Goal: Check status: Check status

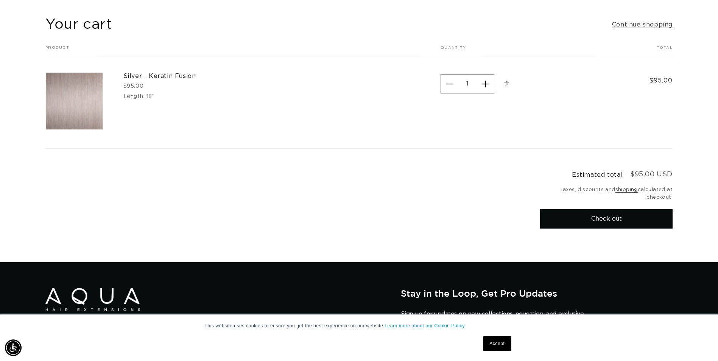
scroll to position [0, 1328]
click at [542, 241] on shop-pay-wallet-button at bounding box center [541, 238] width 2 height 6
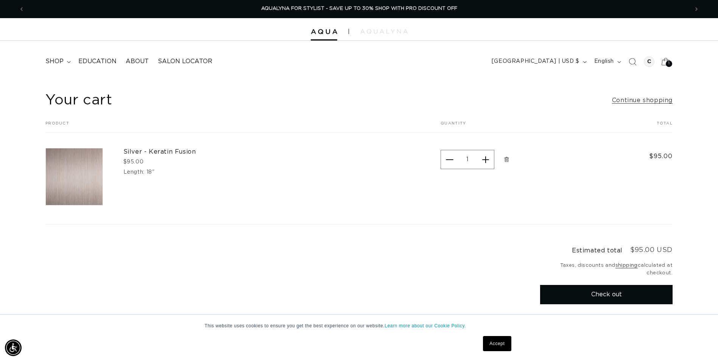
click at [668, 64] on span "1" at bounding box center [669, 64] width 2 height 6
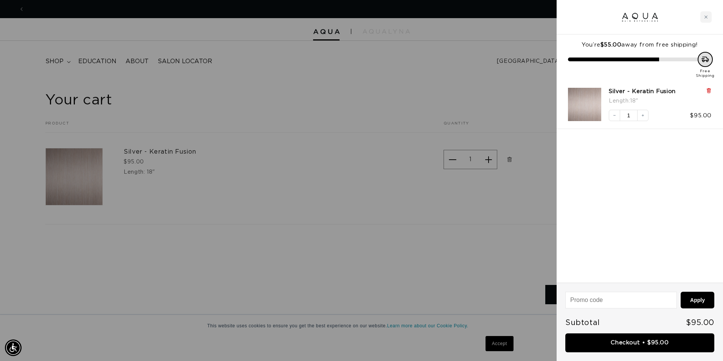
click at [707, 93] on icon at bounding box center [709, 91] width 6 height 6
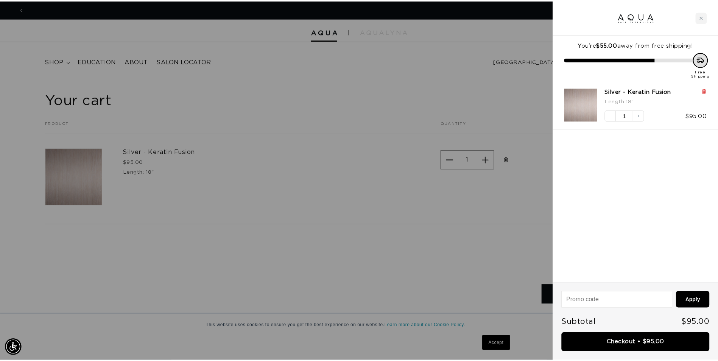
scroll to position [0, 0]
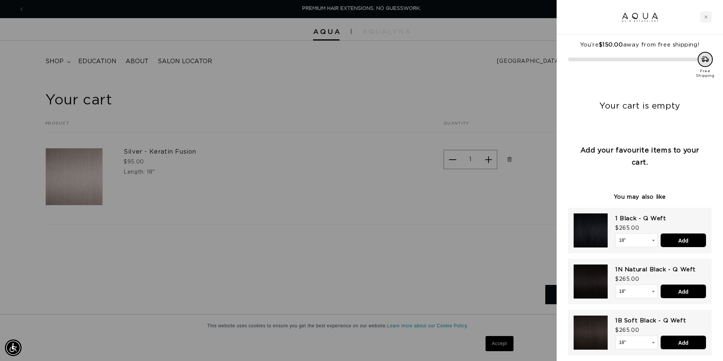
click at [490, 88] on div at bounding box center [361, 180] width 723 height 361
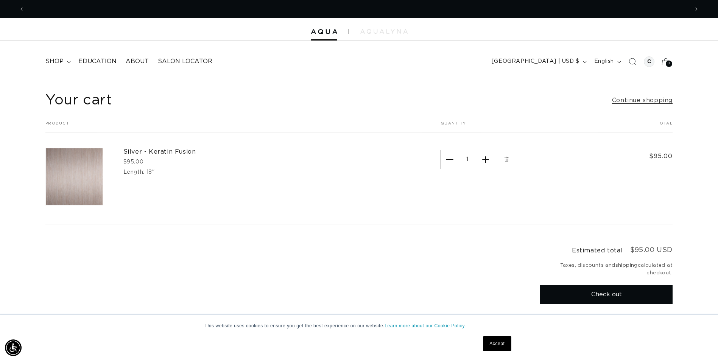
scroll to position [0, 664]
click at [647, 62] on div at bounding box center [649, 61] width 11 height 11
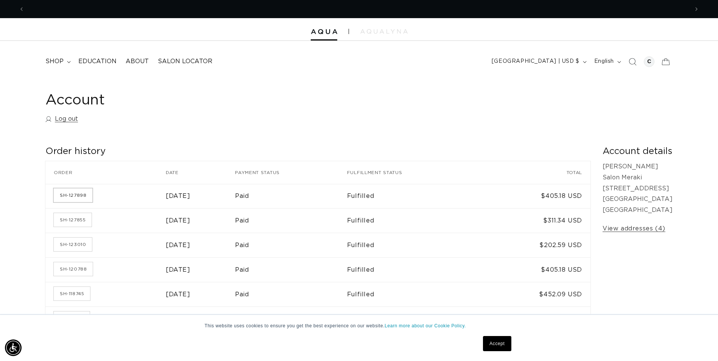
scroll to position [0, 1328]
click at [76, 193] on link "SH-127898" at bounding box center [73, 195] width 39 height 14
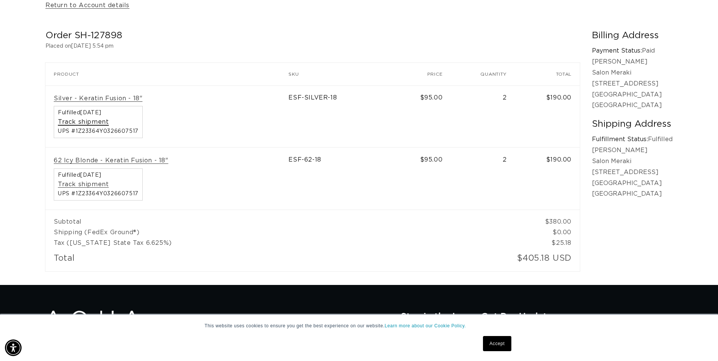
click at [84, 125] on link "Track shipment" at bounding box center [83, 122] width 51 height 8
